Goal: Check status: Check status

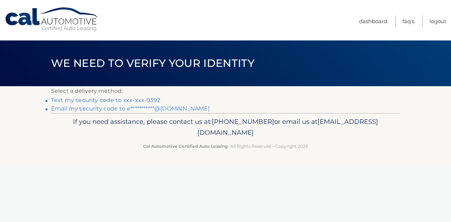
click at [148, 97] on link "Text my security code to xxx-xxx-9392" at bounding box center [105, 100] width 109 height 7
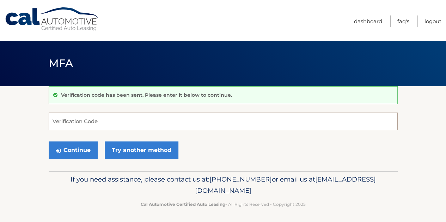
click at [142, 121] on input "Verification Code" at bounding box center [223, 122] width 349 height 18
type input "816106"
click at [49, 142] on button "Continue" at bounding box center [73, 151] width 49 height 18
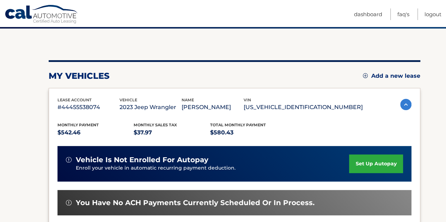
scroll to position [56, 0]
